Goal: Transaction & Acquisition: Obtain resource

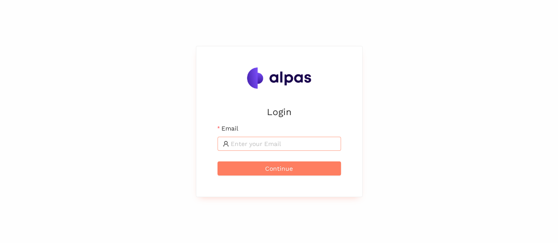
click at [262, 142] on input "Email" at bounding box center [283, 144] width 105 height 10
type input "[PERSON_NAME][EMAIL_ADDRESS][DOMAIN_NAME]"
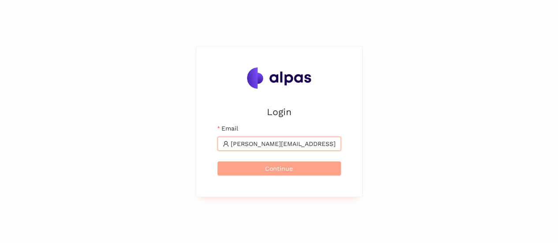
click at [266, 171] on span "Continue" at bounding box center [279, 169] width 28 height 10
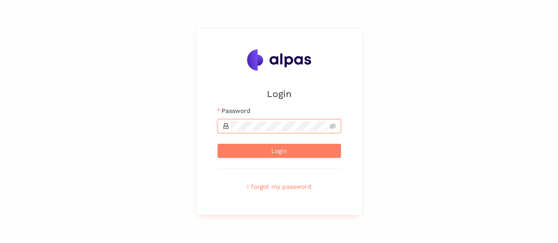
click at [218, 144] on button "Login" at bounding box center [280, 151] width 124 height 14
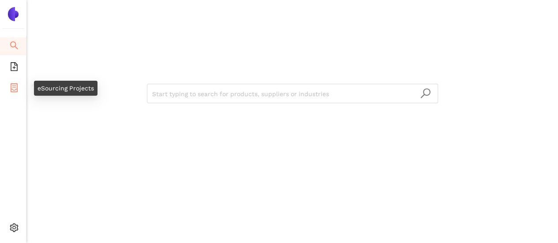
click at [15, 91] on icon "container" at bounding box center [14, 87] width 7 height 9
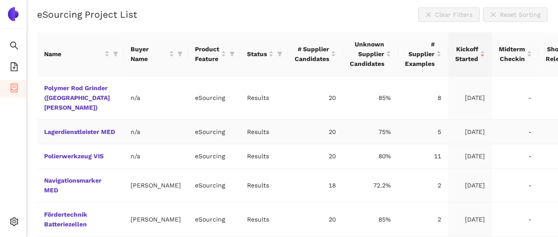
scroll to position [221, 0]
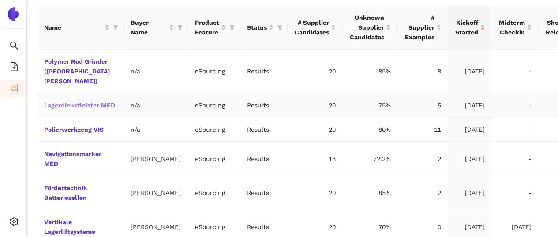
click at [0, 0] on link "Lagerdienstleister MED" at bounding box center [0, 0] width 0 height 0
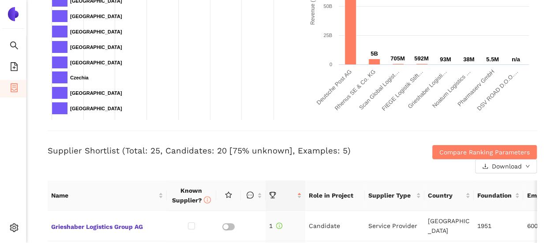
scroll to position [265, 0]
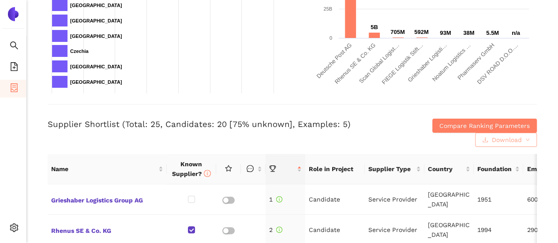
click at [492, 139] on span "Download" at bounding box center [507, 140] width 30 height 10
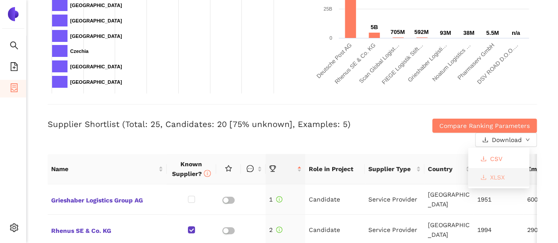
click at [482, 176] on icon "download" at bounding box center [484, 177] width 6 height 6
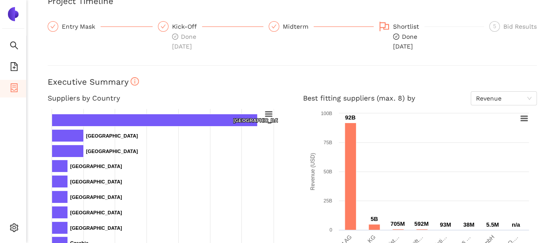
scroll to position [0, 0]
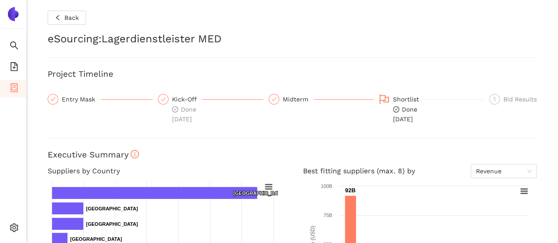
click at [465, 42] on h2 "eSourcing : Lagerdienstleister MED" at bounding box center [292, 39] width 489 height 15
click at [63, 16] on button "Back" at bounding box center [67, 18] width 38 height 14
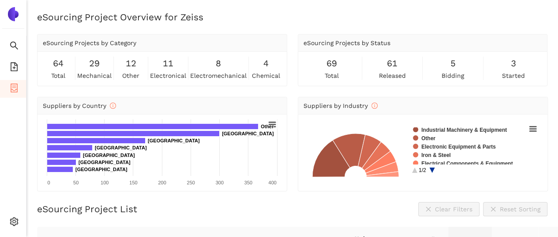
scroll to position [0, 15]
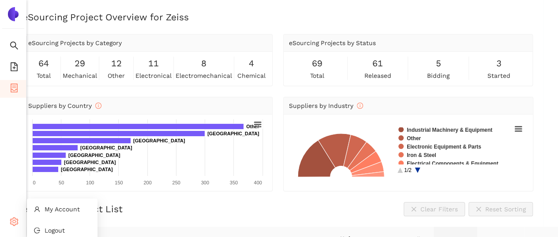
click at [18, 226] on icon "setting" at bounding box center [14, 221] width 8 height 9
click at [75, 232] on li "Logout" at bounding box center [62, 230] width 71 height 18
